Goal: Navigation & Orientation: Find specific page/section

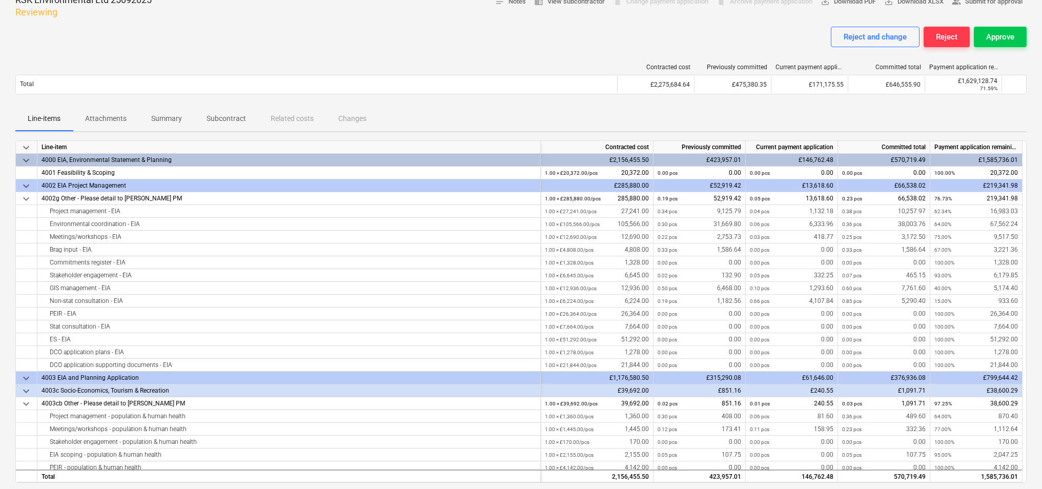
scroll to position [68, 0]
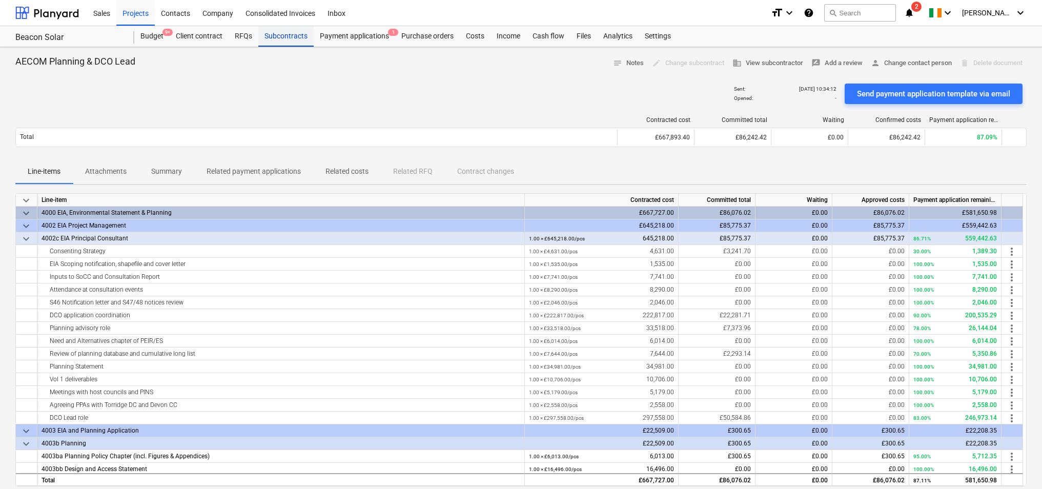
click at [279, 36] on div "Subcontracts" at bounding box center [285, 36] width 55 height 21
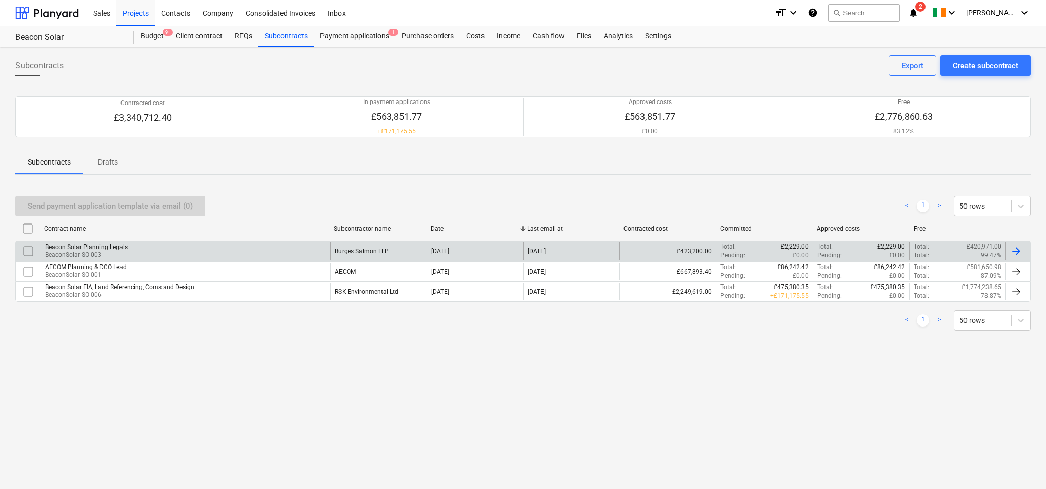
click at [102, 242] on div "Beacon Solar Planning Legals BeaconSolar-SO-003 Burges Salmon LLP [DATE] [DATE]…" at bounding box center [522, 251] width 1015 height 20
click at [113, 249] on div "Beacon Solar Planning Legals" at bounding box center [86, 247] width 83 height 7
